Goal: Find specific page/section: Find specific page/section

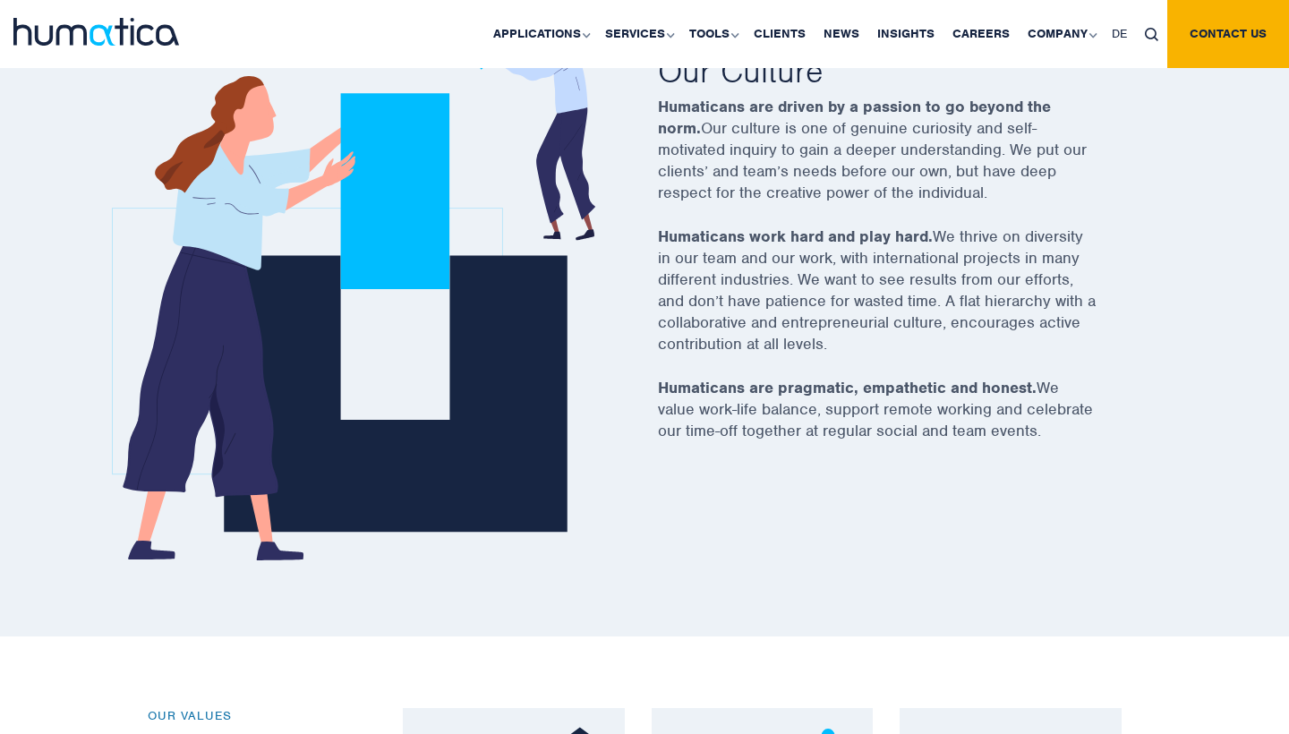
scroll to position [1058, 0]
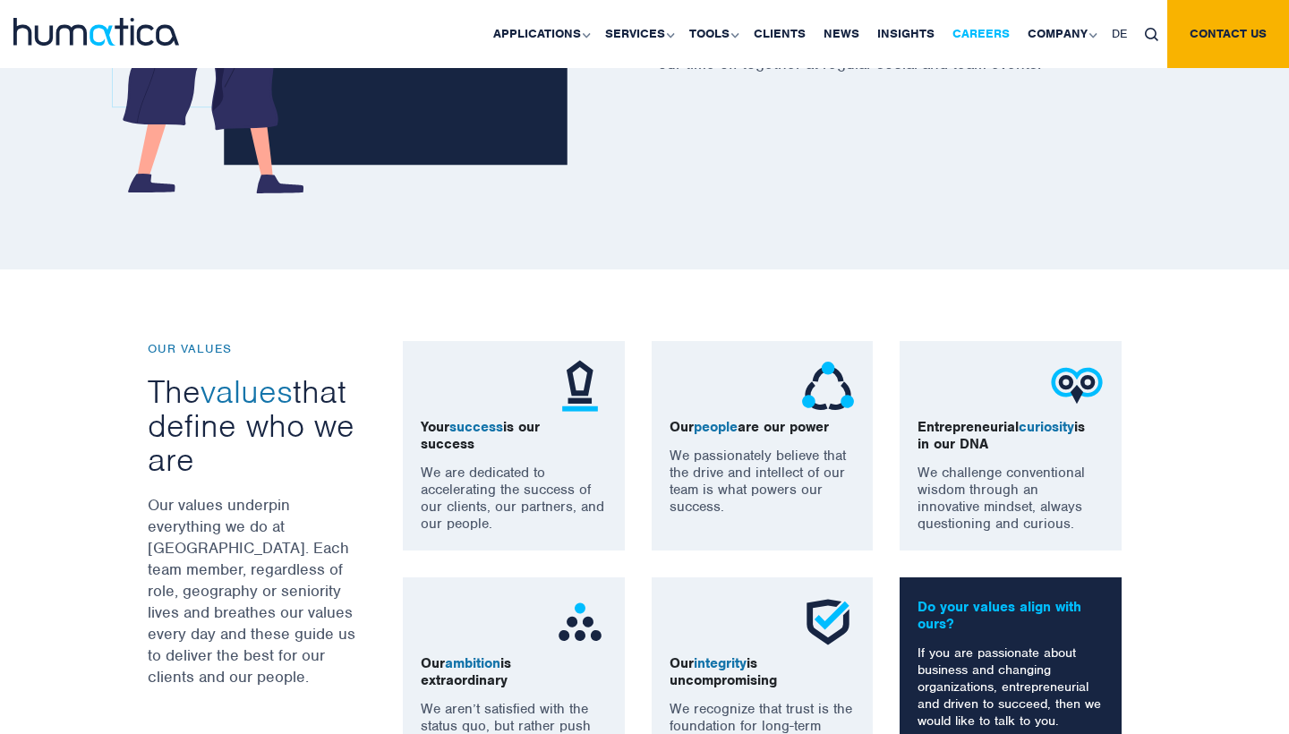
click at [992, 36] on link "Careers" at bounding box center [980, 34] width 75 height 68
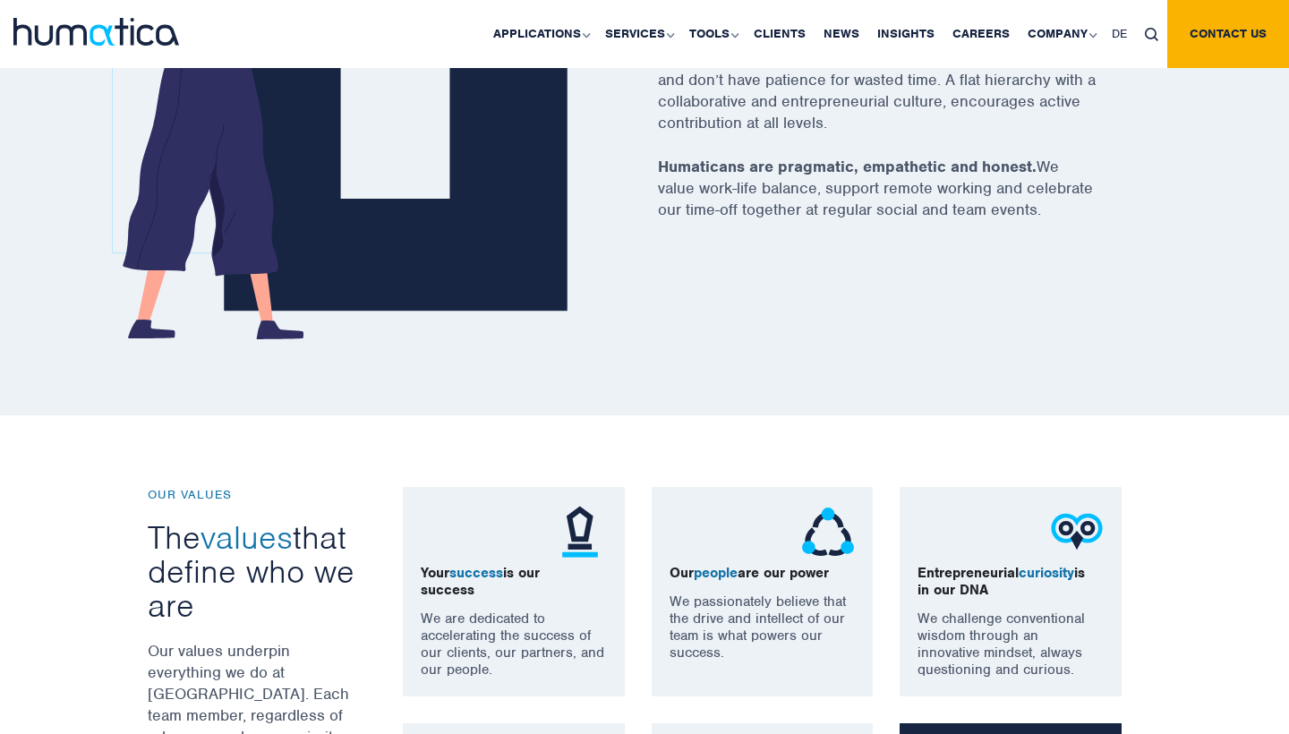
scroll to position [1258, 0]
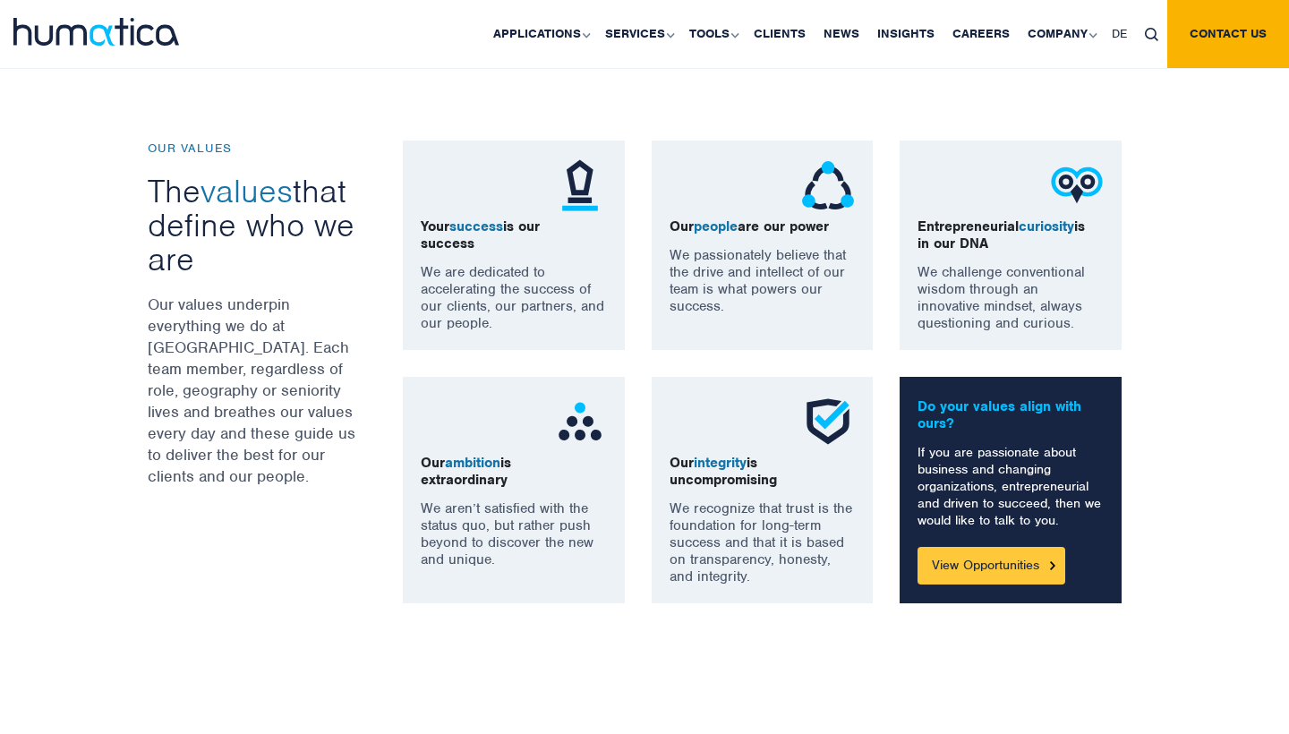
click at [1007, 566] on link "View Opportunities" at bounding box center [991, 566] width 148 height 38
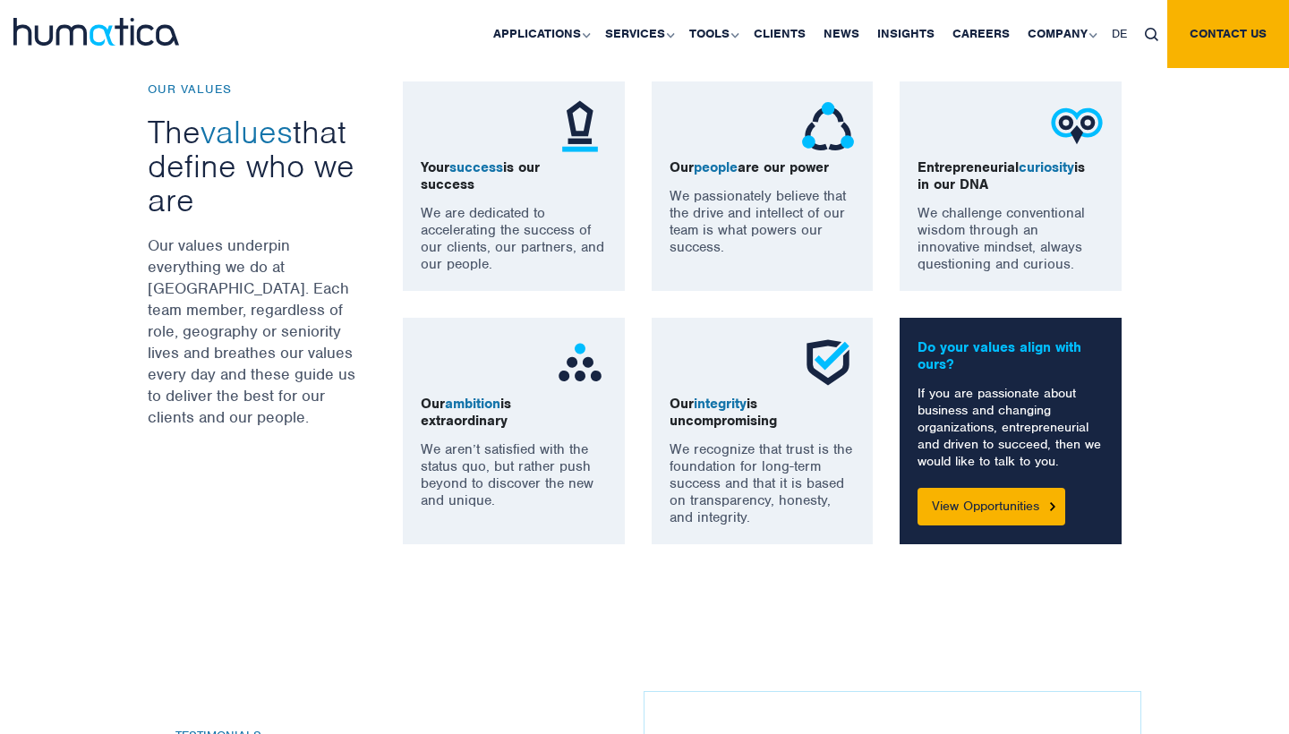
scroll to position [1374, 0]
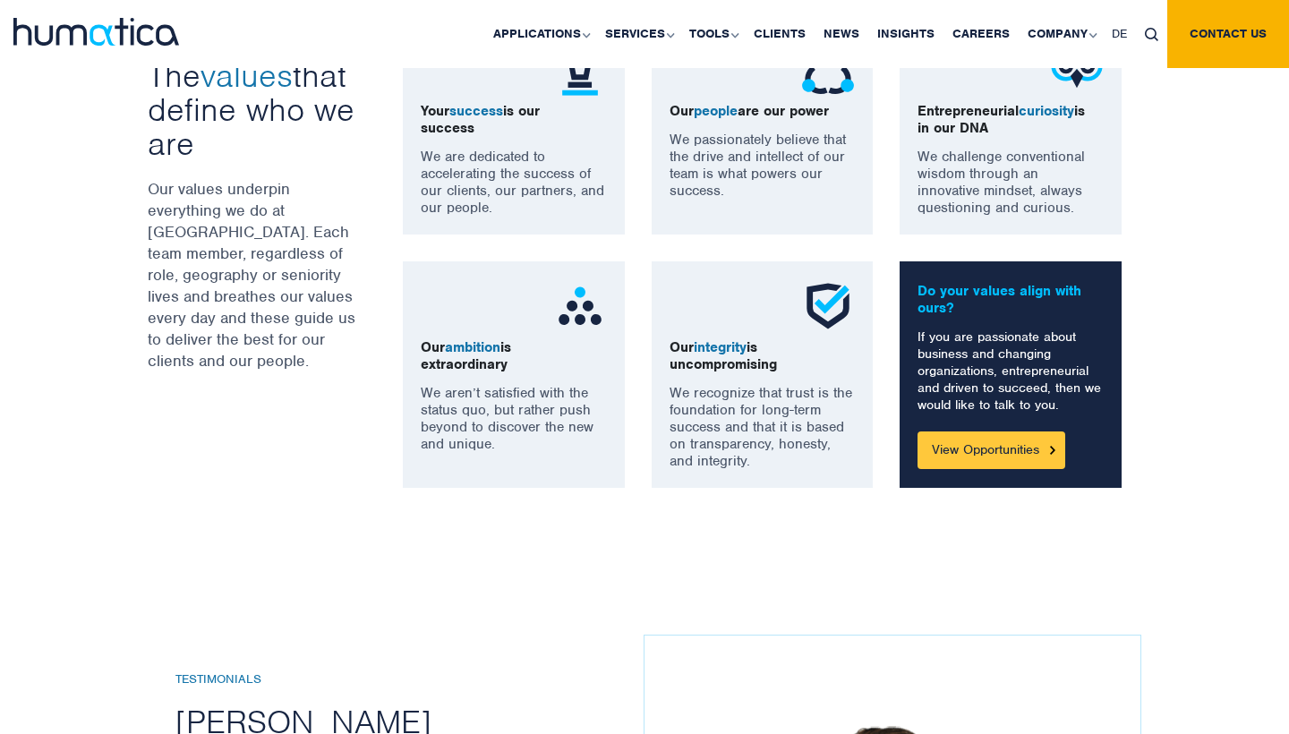
click at [1001, 444] on link "View Opportunities" at bounding box center [991, 450] width 148 height 38
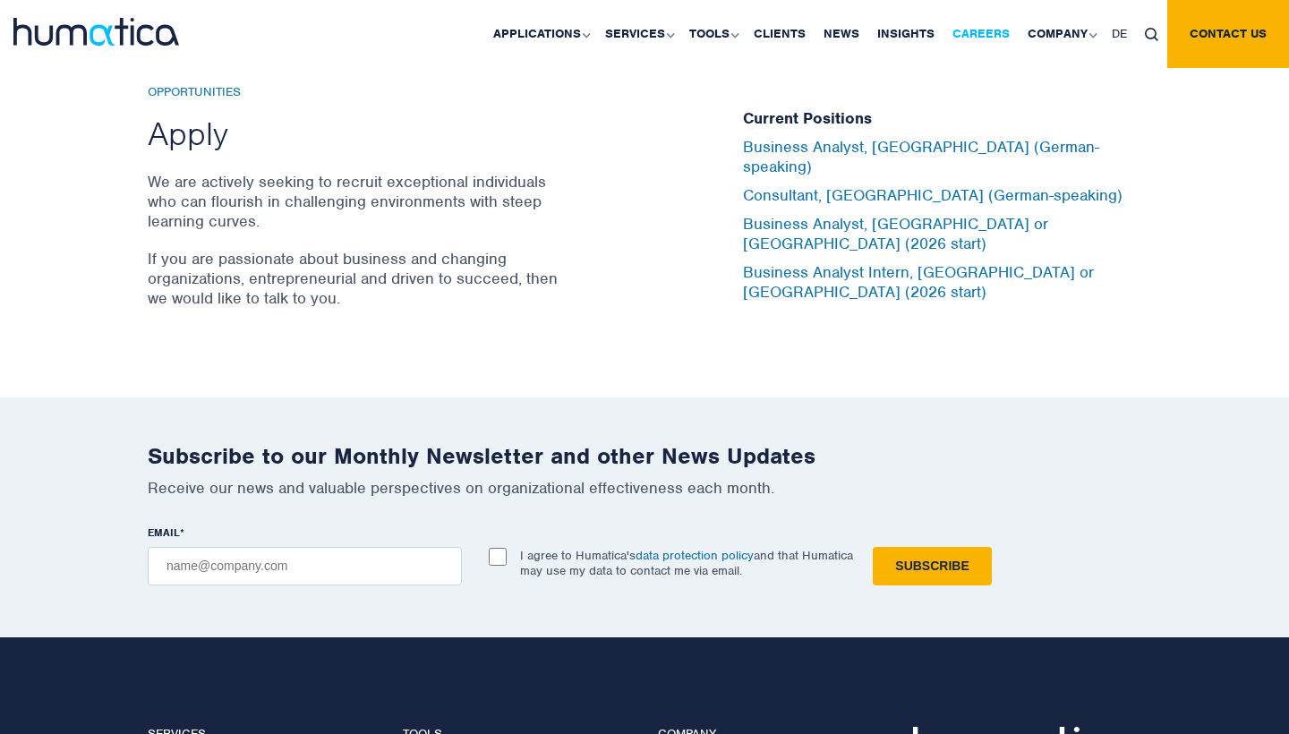
click at [984, 20] on link "Careers" at bounding box center [980, 34] width 75 height 68
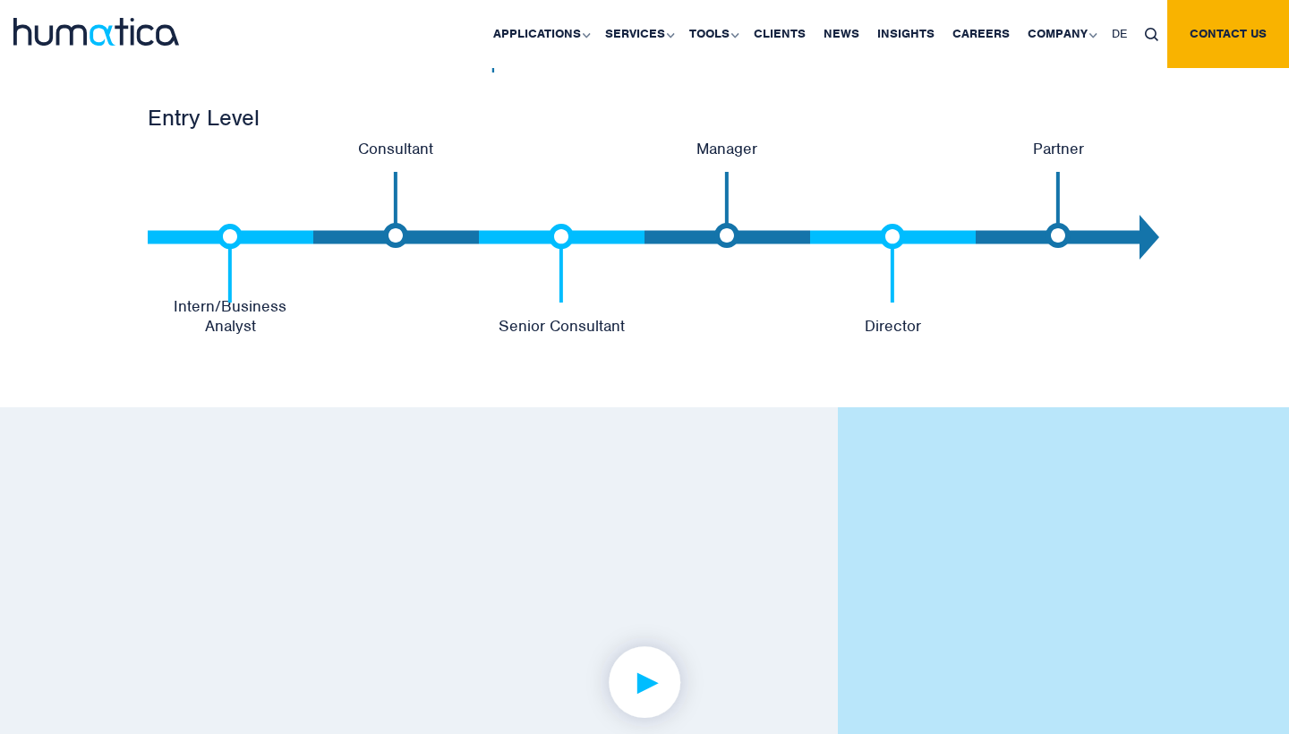
scroll to position [3849, 0]
